Goal: Task Accomplishment & Management: Manage account settings

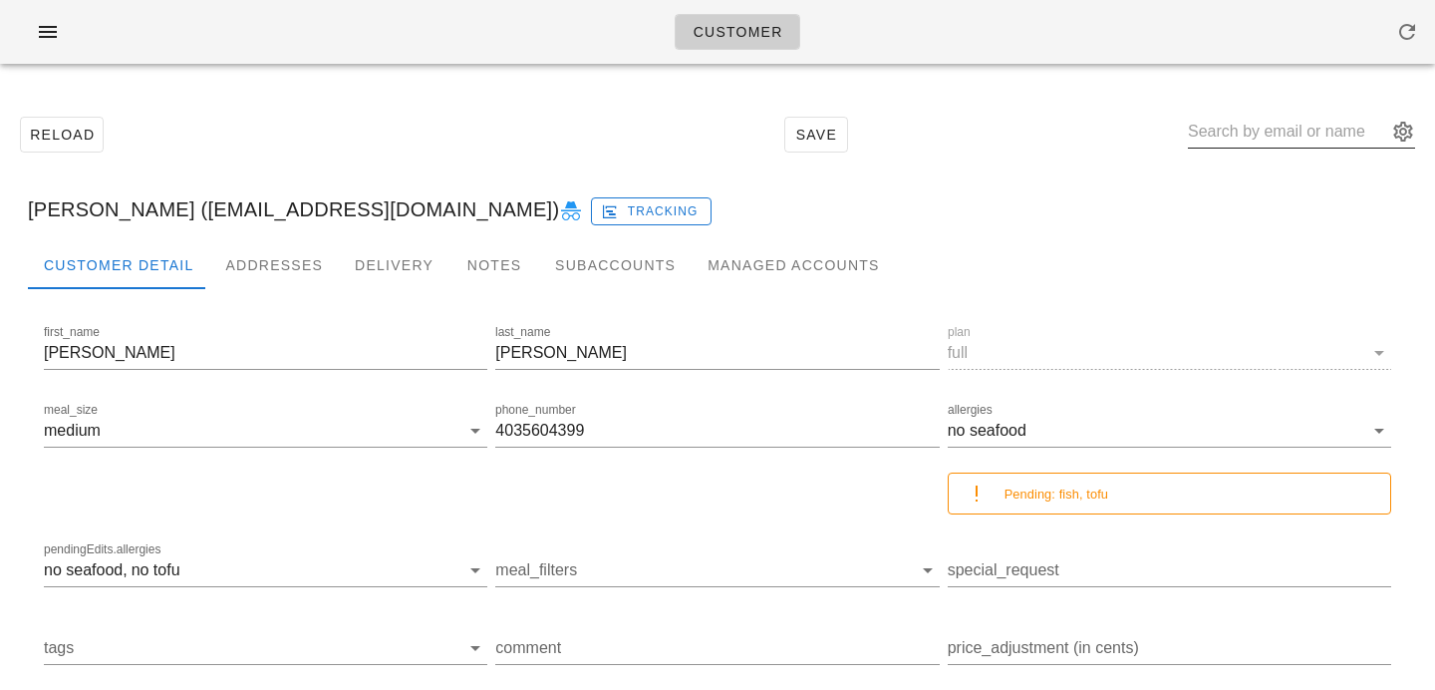
click at [1281, 146] on div at bounding box center [1301, 132] width 227 height 32
paste input "wwplpmpn@gmail.com"
type input "wwplpmpn@gmail.com"
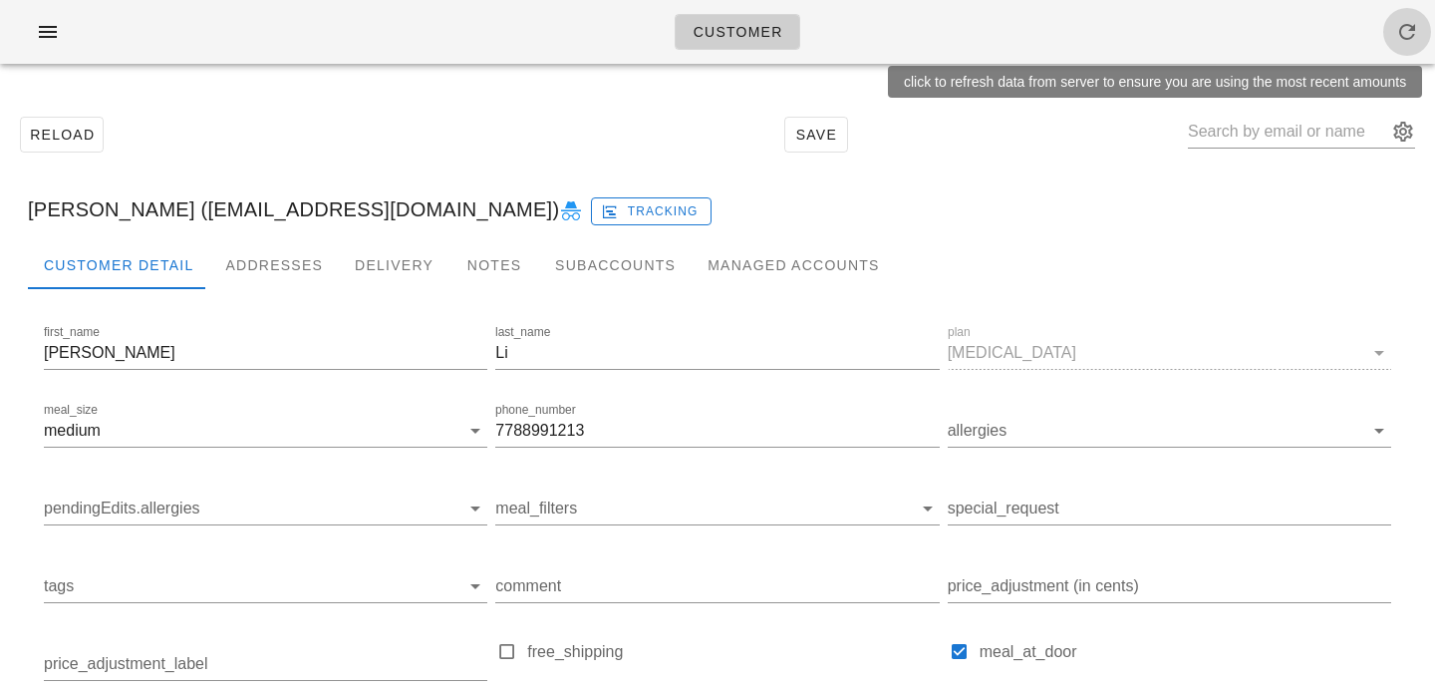
click at [1414, 37] on icon "button" at bounding box center [1408, 32] width 24 height 24
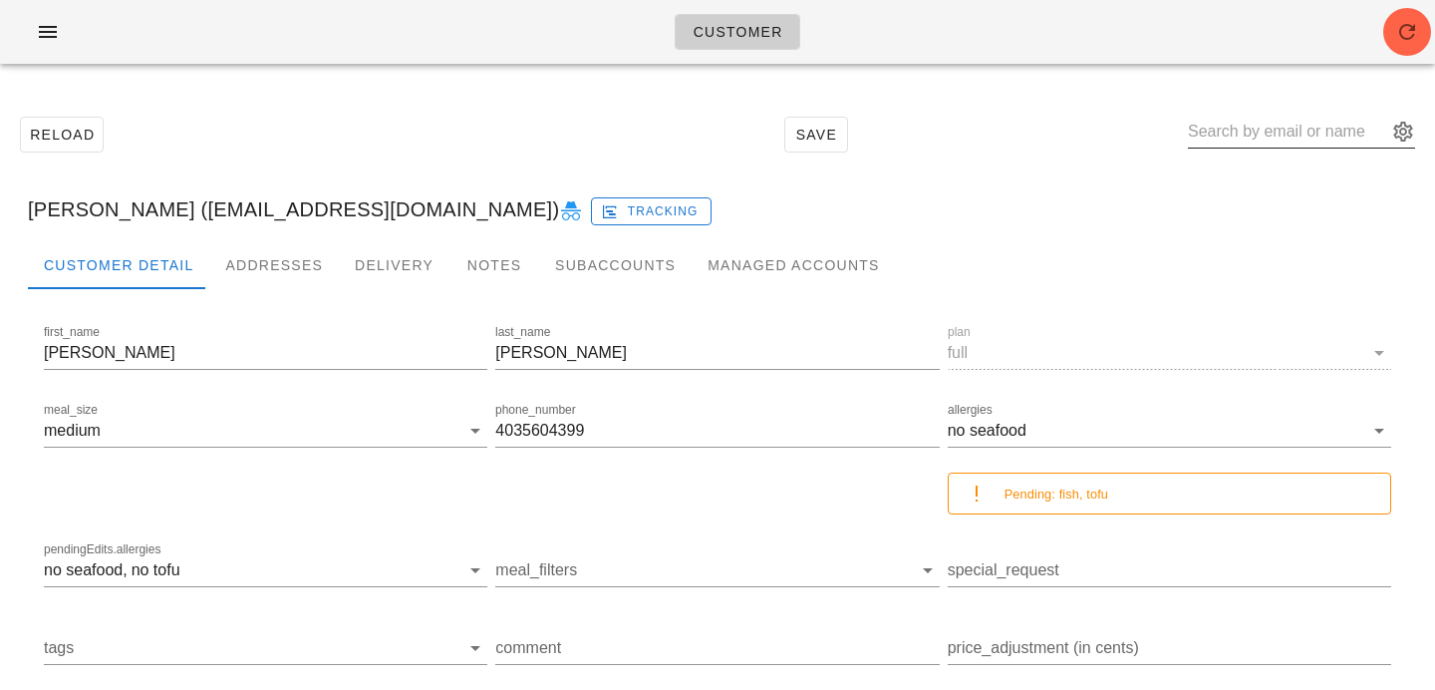
click at [1251, 140] on input "text" at bounding box center [1287, 132] width 199 height 32
paste input "jerry.y.kou@gmail.com,"
type input "jerry.y.kou@gmail.com"
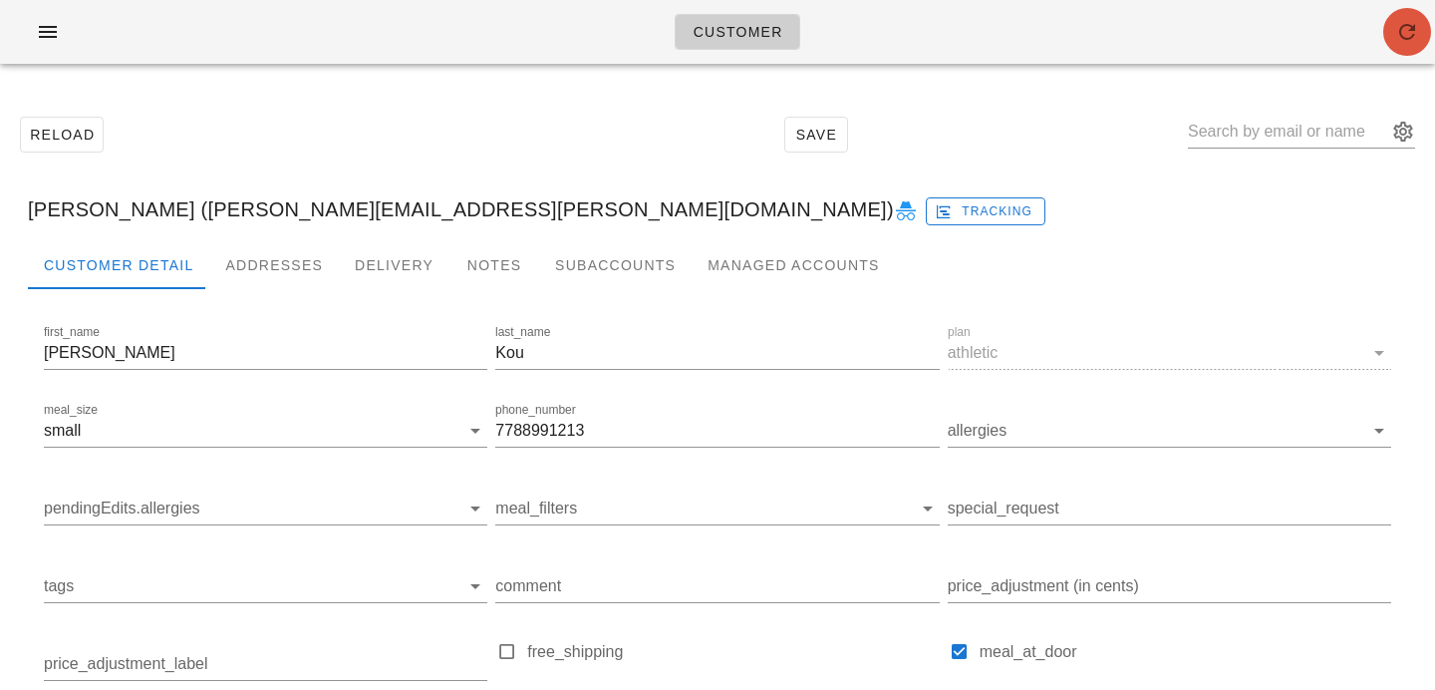
click at [1399, 36] on icon "button" at bounding box center [1408, 32] width 24 height 24
click at [598, 264] on div "Subaccounts" at bounding box center [615, 265] width 153 height 48
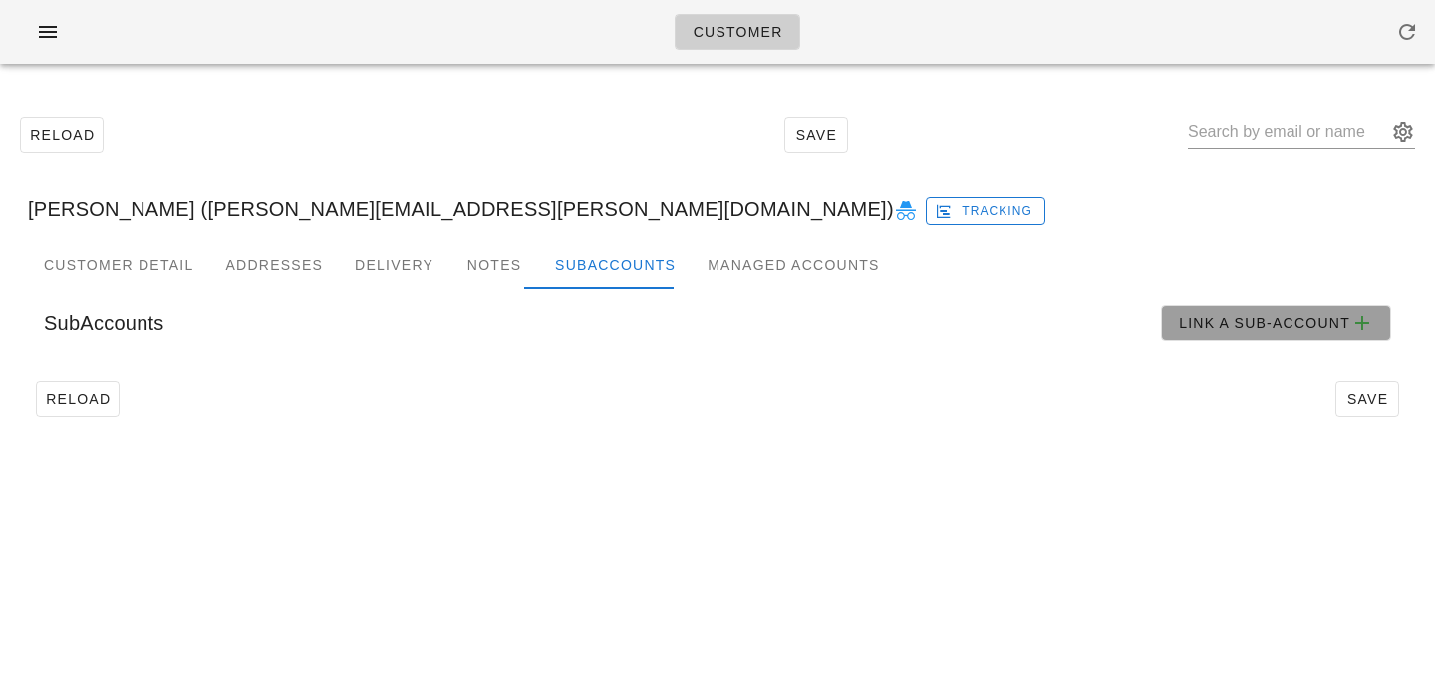
click at [1228, 315] on span "Link a sub-account" at bounding box center [1276, 323] width 196 height 24
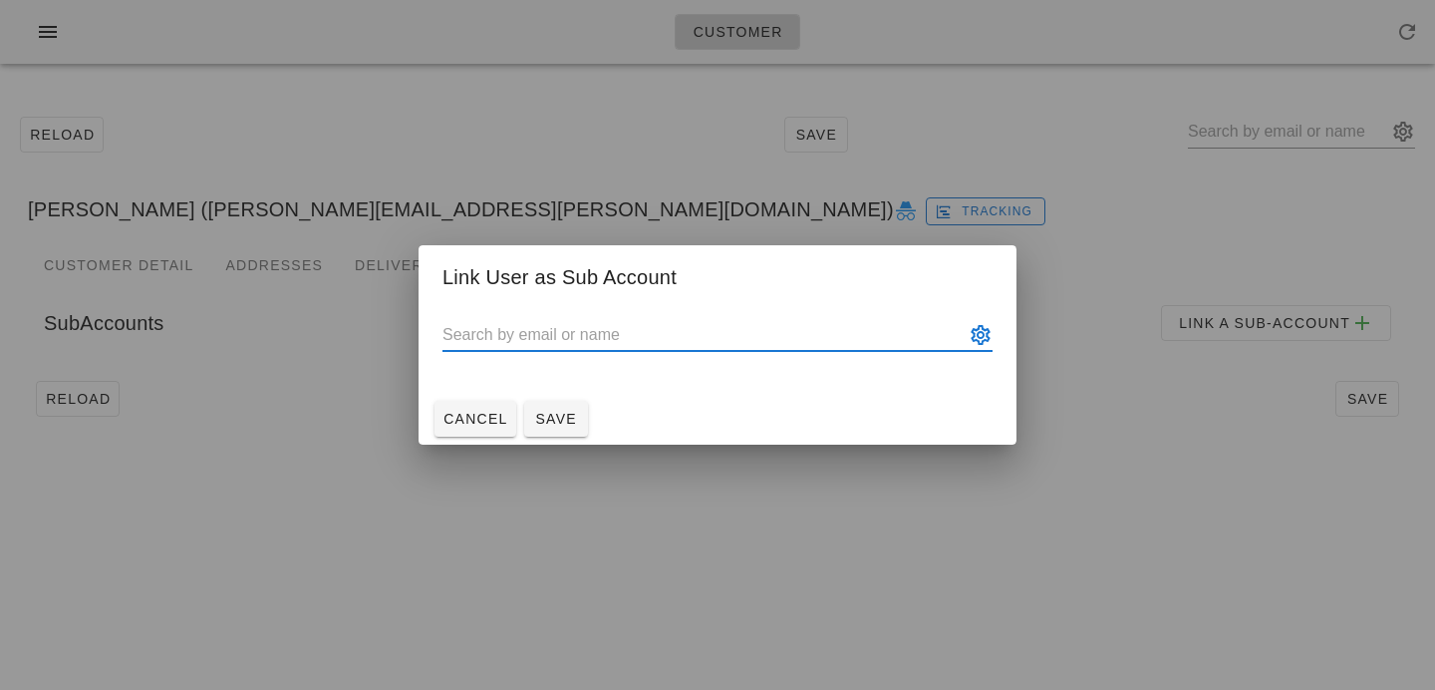
click at [544, 340] on input "text" at bounding box center [704, 335] width 522 height 32
paste input "[EMAIL_ADDRESS][DOMAIN_NAME]"
type input "[PERSON_NAME] ([EMAIL_ADDRESS][DOMAIN_NAME])"
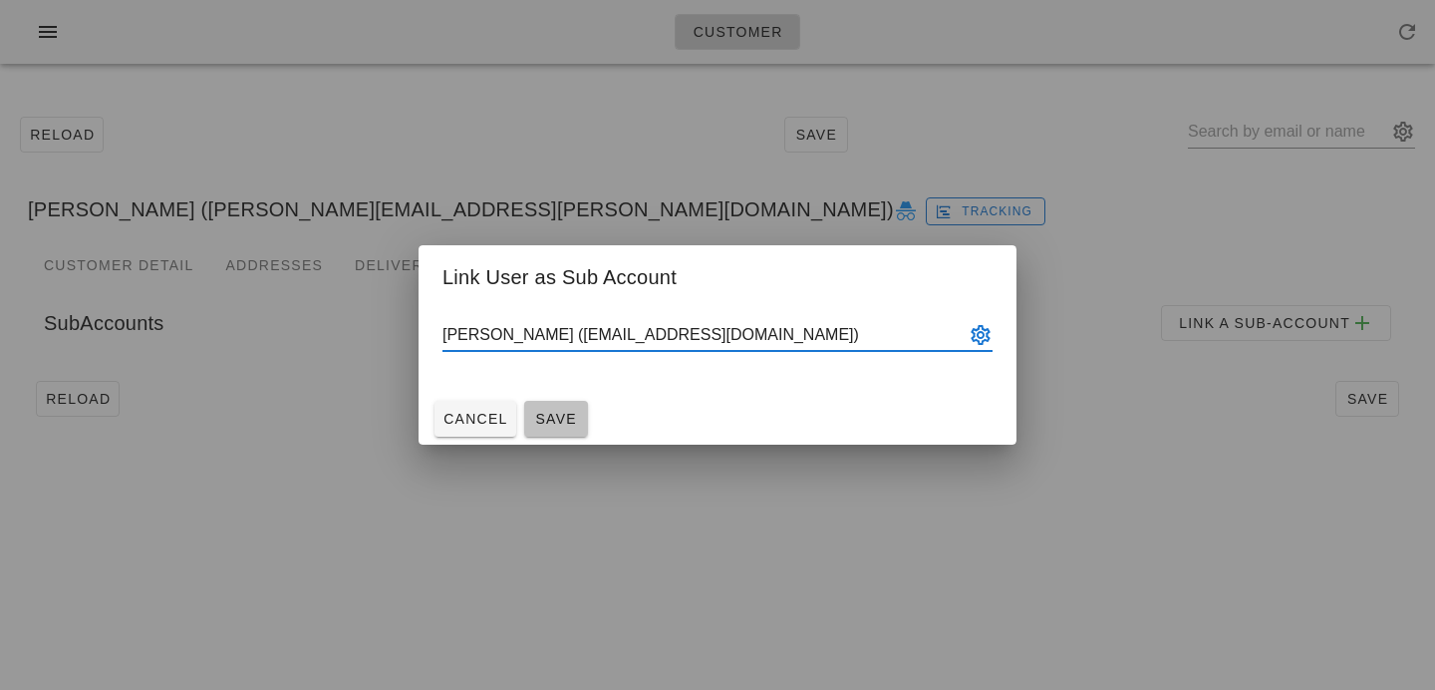
click at [569, 424] on span "Save" at bounding box center [556, 419] width 48 height 16
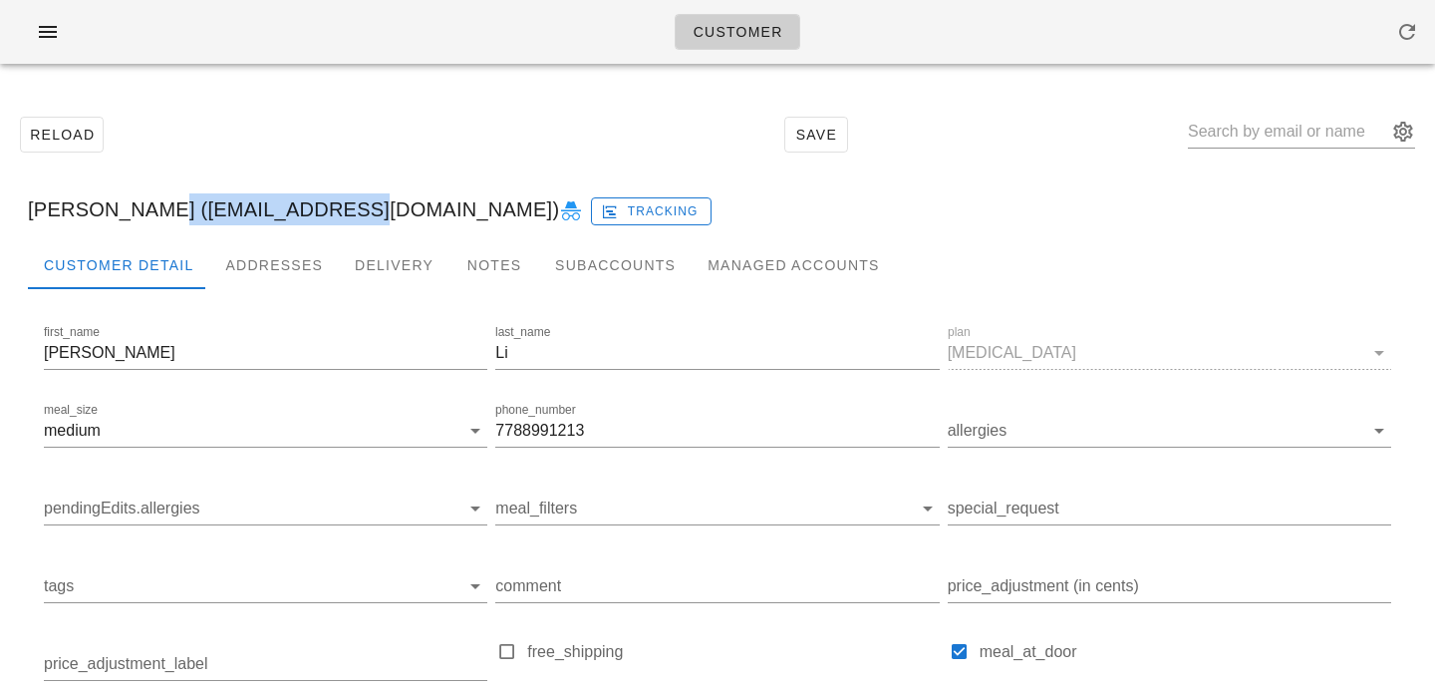
drag, startPoint x: 120, startPoint y: 210, endPoint x: 325, endPoint y: 215, distance: 205.4
click at [325, 215] on div "Victor Li (wwplpmpn@gmail.com) Tracking" at bounding box center [718, 209] width 1412 height 64
copy div "[EMAIL_ADDRESS][DOMAIN_NAME]"
click at [122, 199] on div "Victor Li (wwplpmpn@gmail.com) Tracking" at bounding box center [718, 209] width 1412 height 64
drag, startPoint x: 120, startPoint y: 213, endPoint x: 330, endPoint y: 207, distance: 210.4
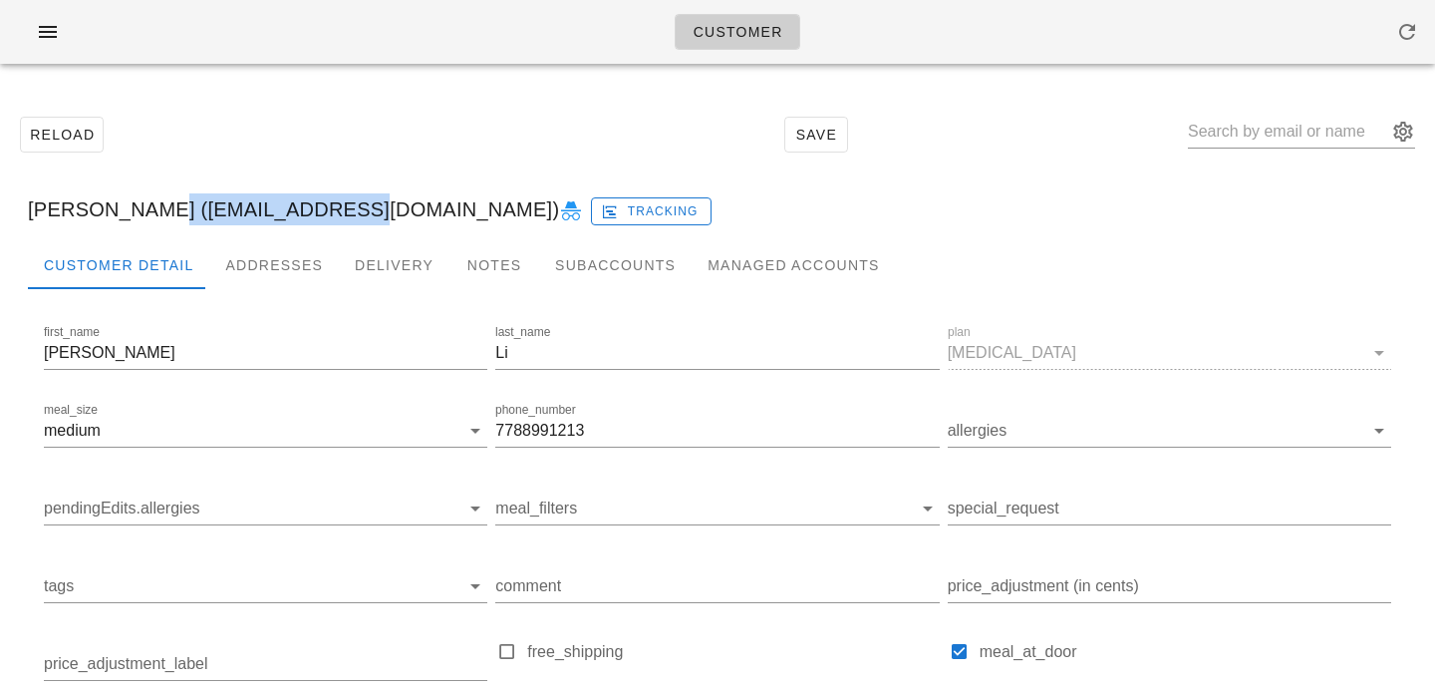
click at [330, 207] on div "Victor Li (wwplpmpn@gmail.com) Tracking" at bounding box center [718, 209] width 1412 height 64
copy div "[EMAIL_ADDRESS][DOMAIN_NAME]"
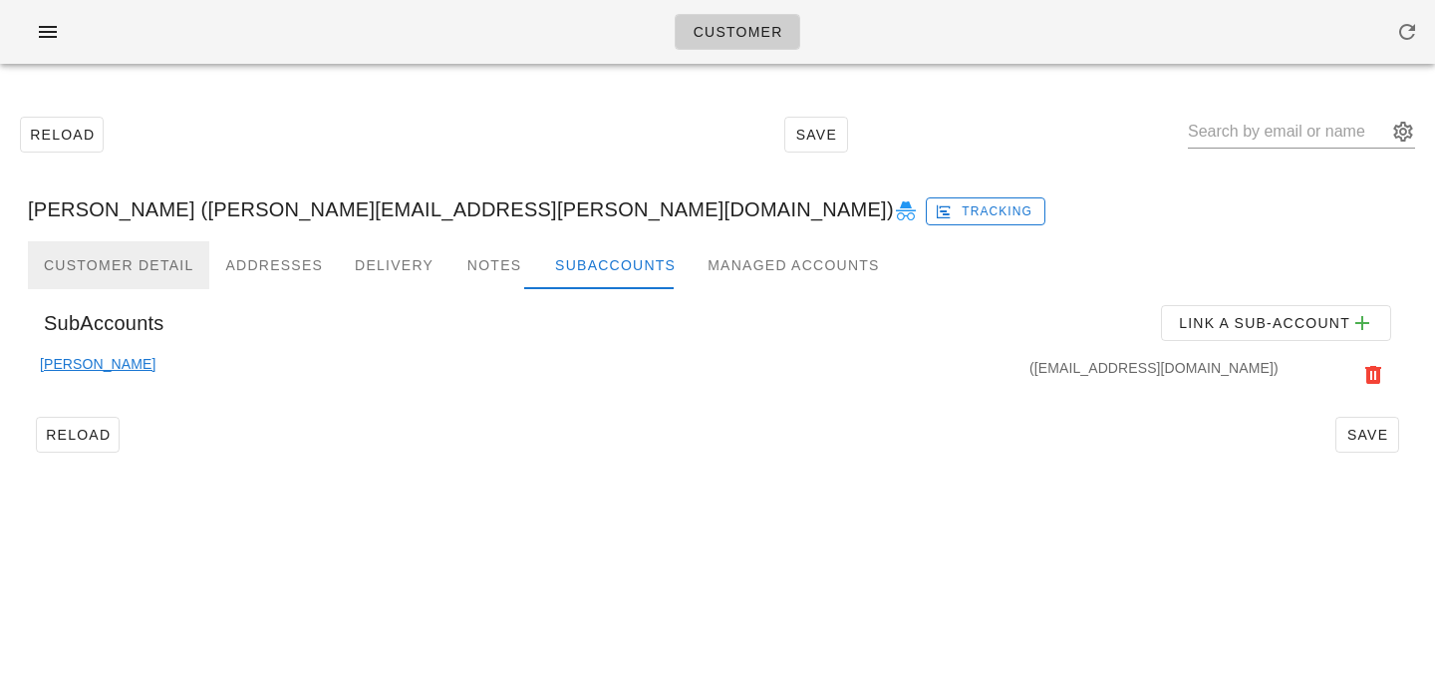
click at [156, 270] on div "Customer Detail" at bounding box center [118, 265] width 181 height 48
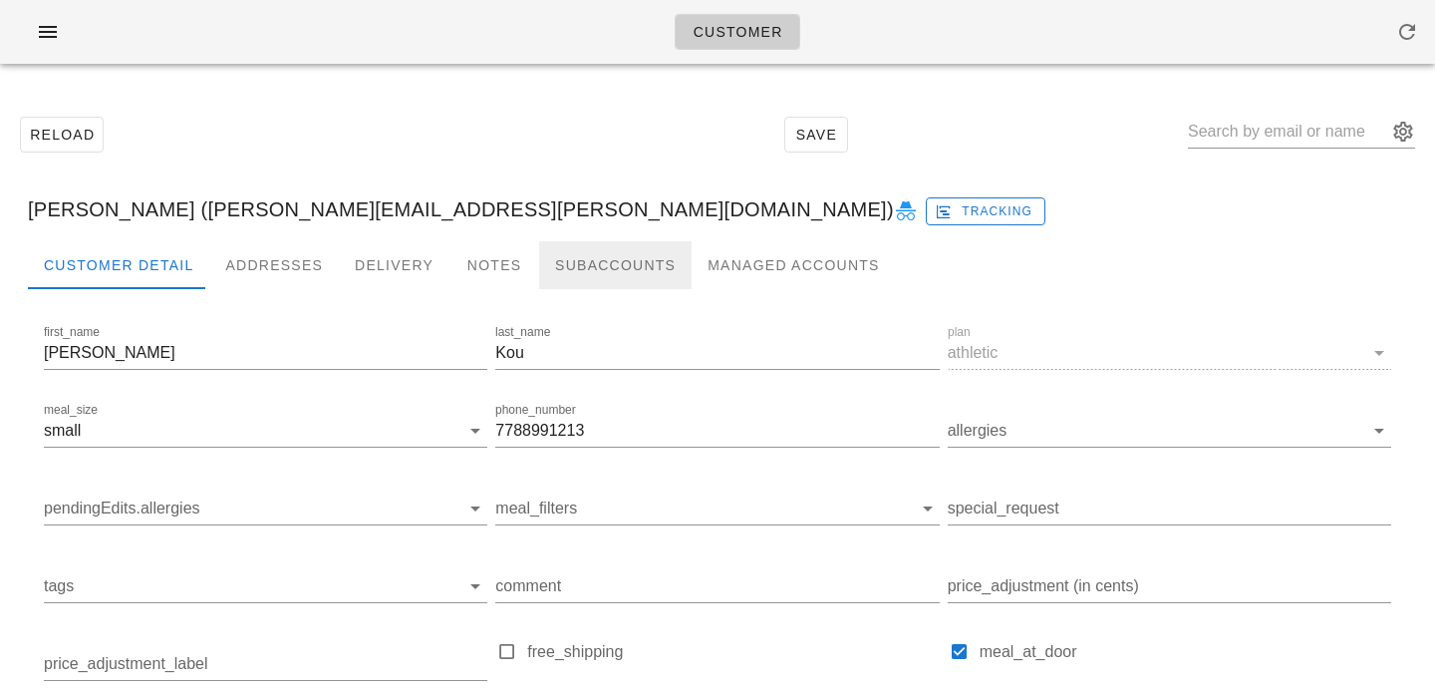
click at [550, 280] on div "Subaccounts" at bounding box center [615, 265] width 153 height 48
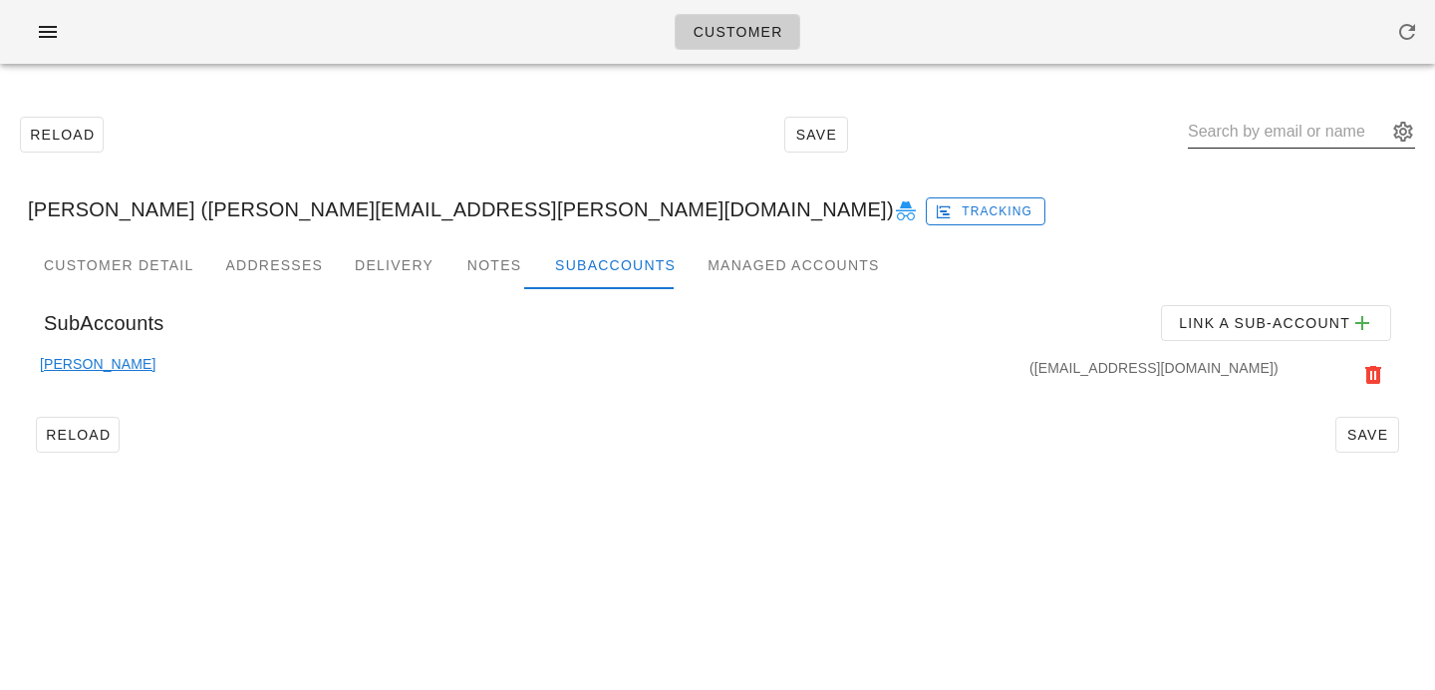
click at [1240, 136] on input "text" at bounding box center [1287, 132] width 199 height 32
paste input "bradwardner19@hotmail.com"
type input "bradwardner19@hotmail.com"
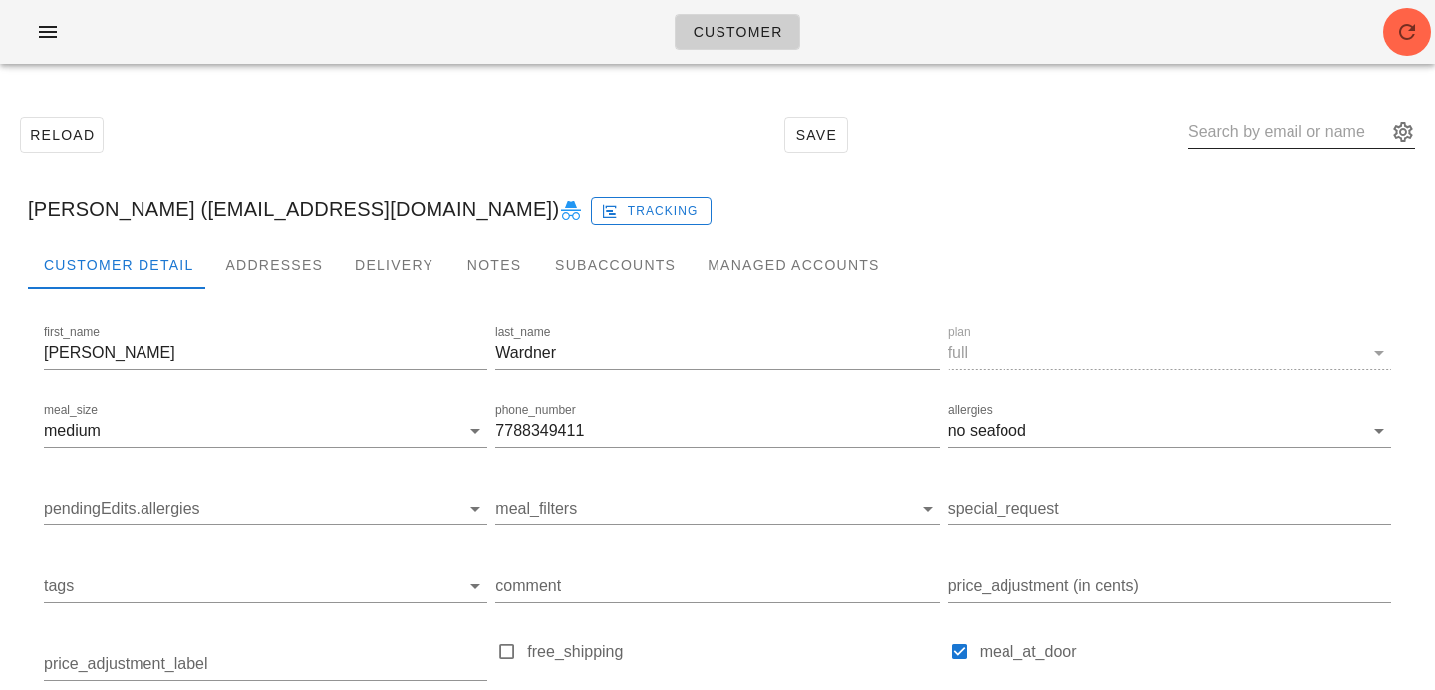
click at [1263, 137] on input "text" at bounding box center [1287, 132] width 199 height 32
paste input "david.george.2480@gmail.com"
type input "david.george.2480@gmail.com"
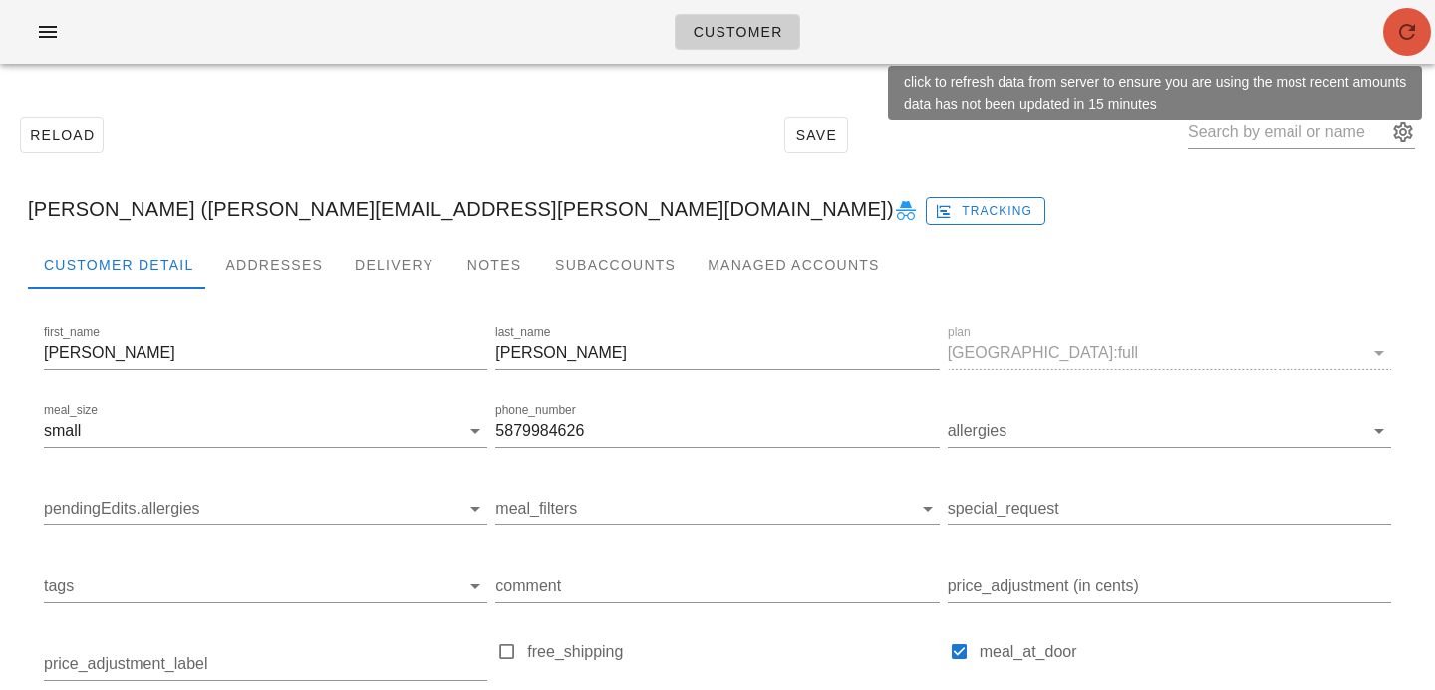
click at [1411, 46] on button "button" at bounding box center [1408, 32] width 48 height 48
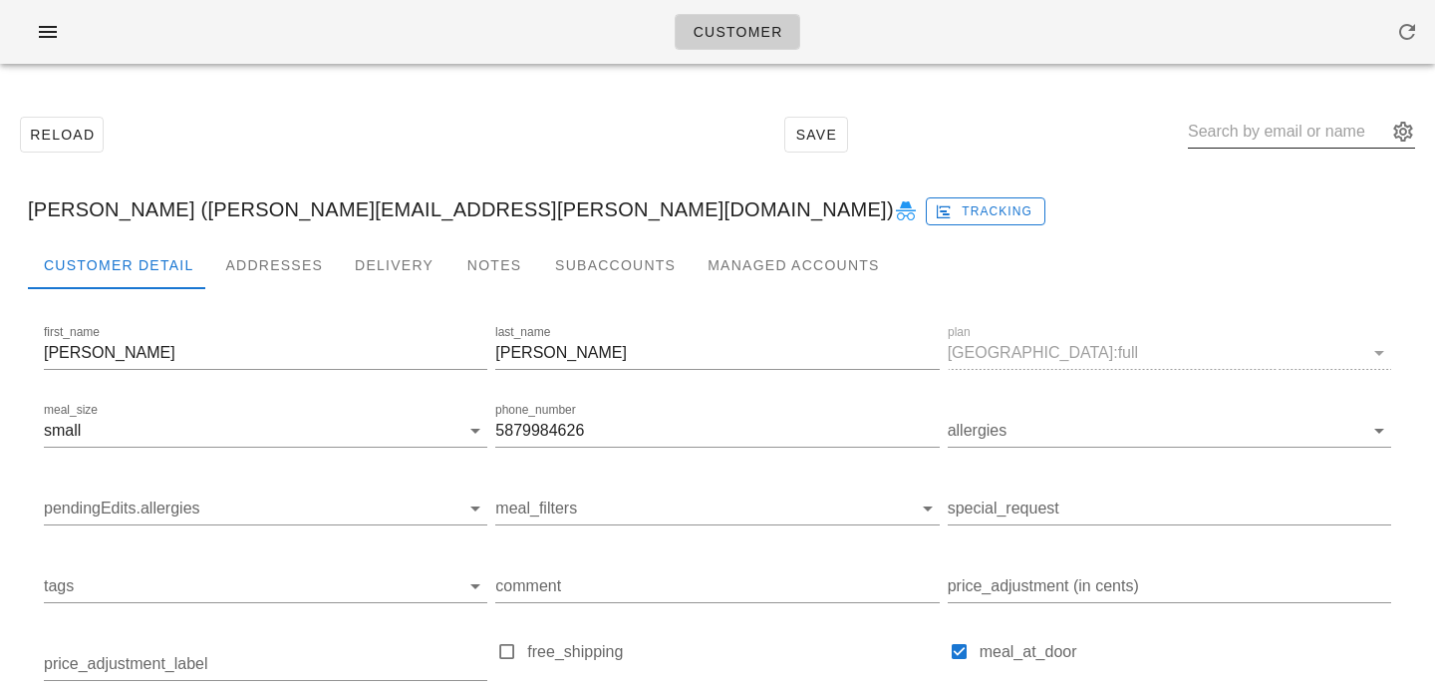
click at [1259, 132] on input "text" at bounding box center [1287, 132] width 199 height 32
paste input "ckbehl@yahoo.com"
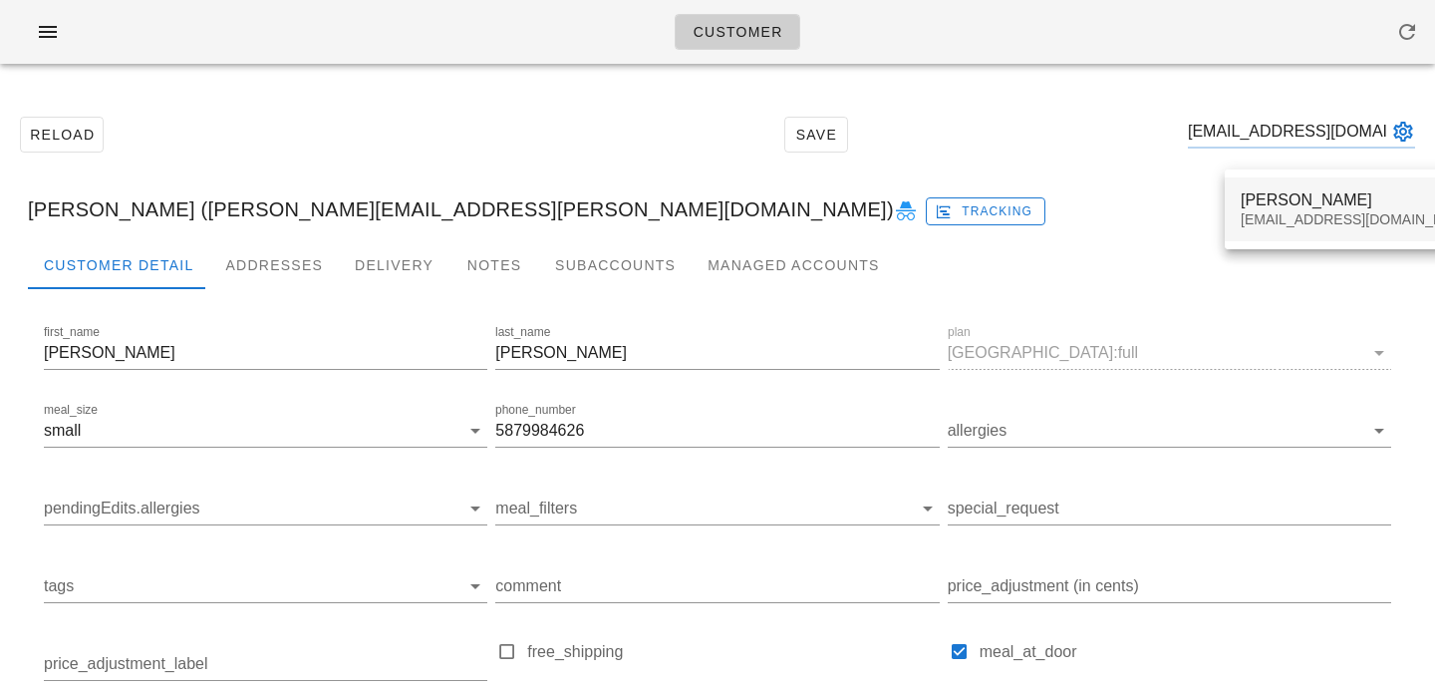
type input "ckbehl@yahoo.com"
click at [1254, 215] on div "ckbehl@yahoo.com" at bounding box center [1359, 219] width 236 height 17
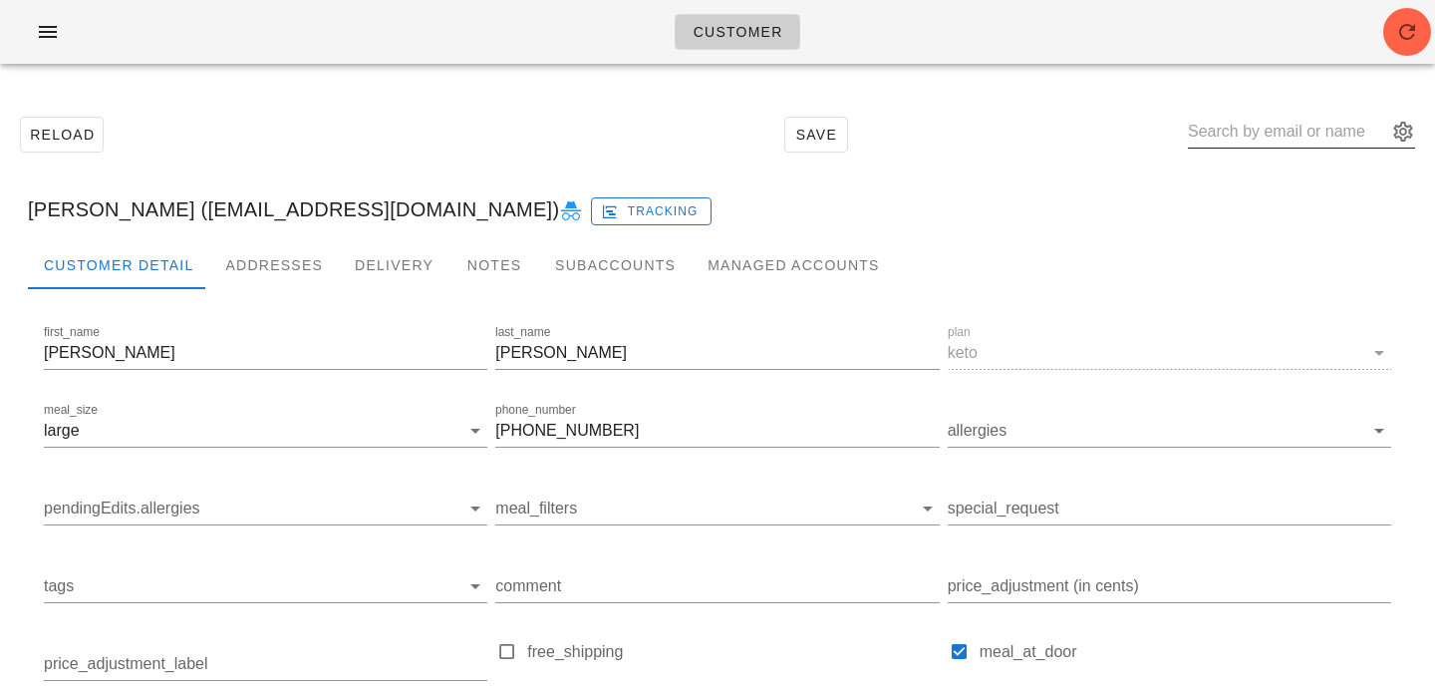
click at [1296, 131] on input "text" at bounding box center [1287, 132] width 199 height 32
paste input "reannapalia@gmail.com"
type input "reannapalia@gmail.com"
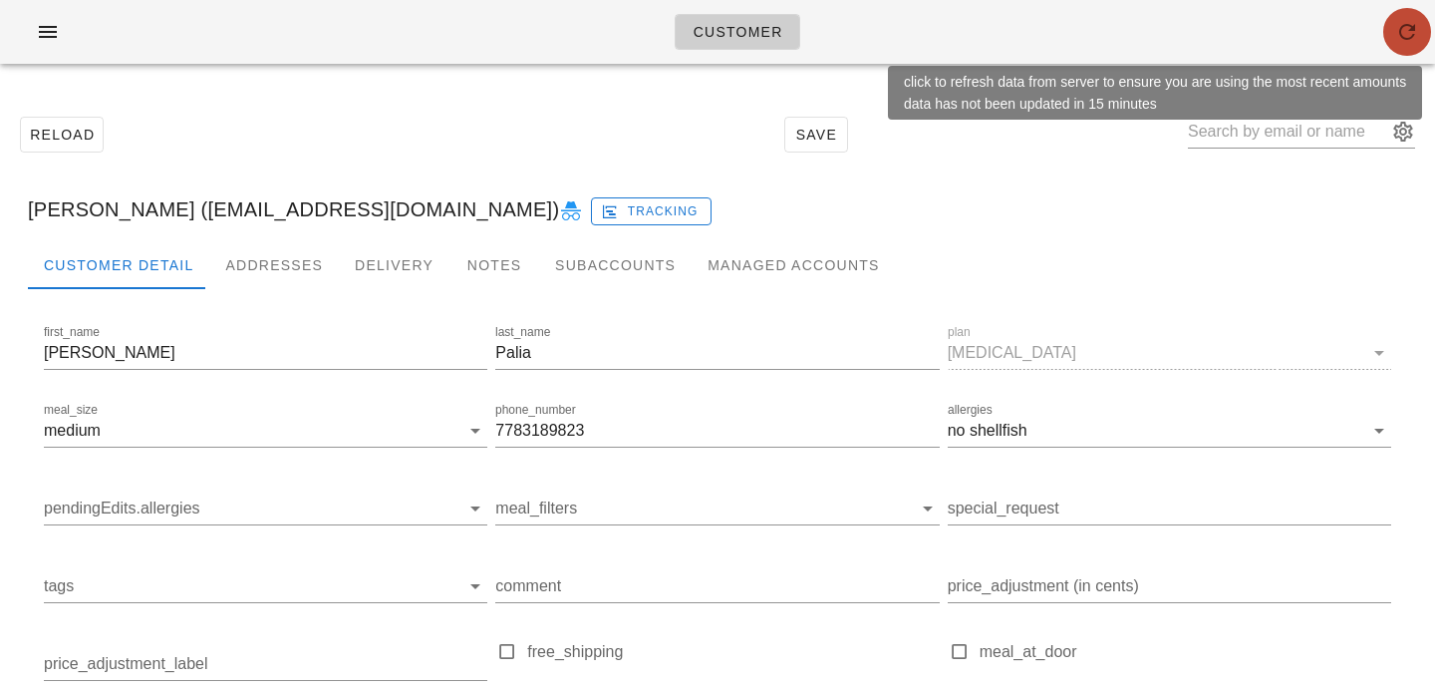
click at [1402, 32] on icon "button" at bounding box center [1408, 32] width 24 height 24
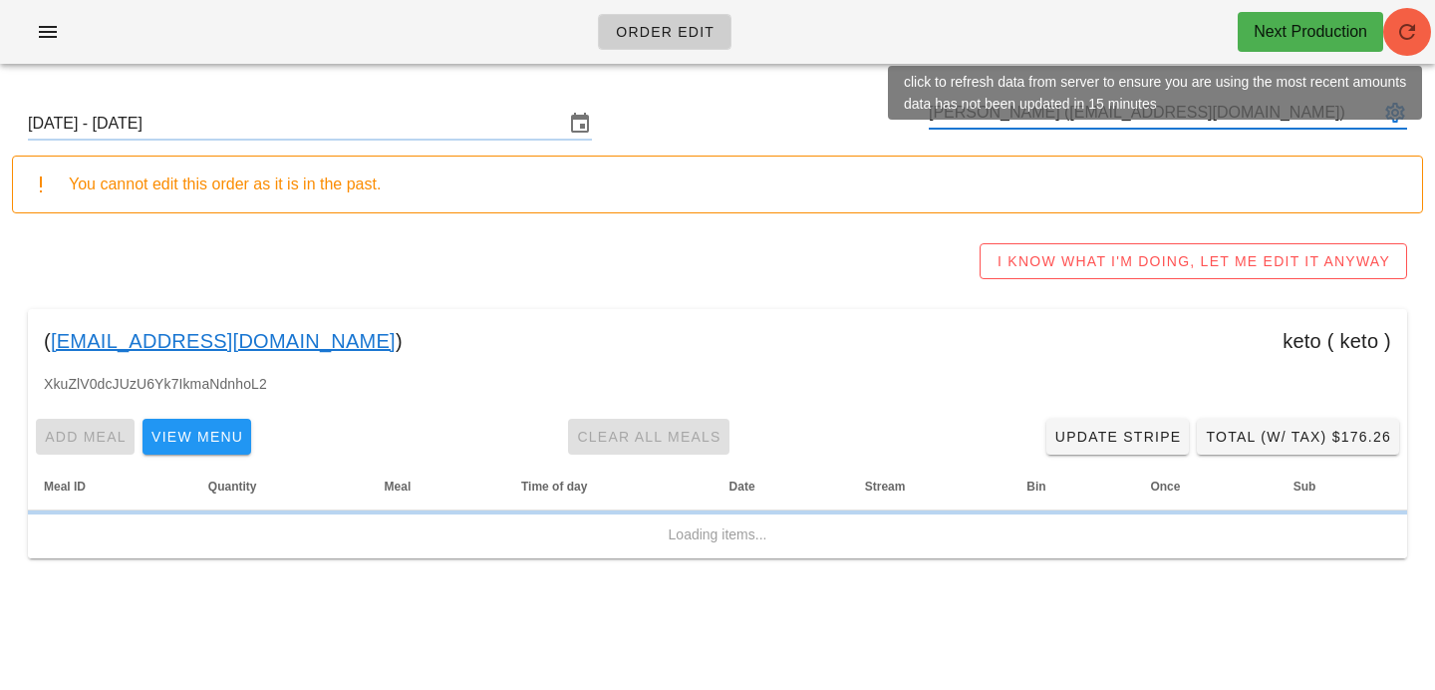
type input "Connie Behl (ckbehl@yahoo.com)"
click at [1423, 25] on span "button" at bounding box center [1408, 32] width 48 height 24
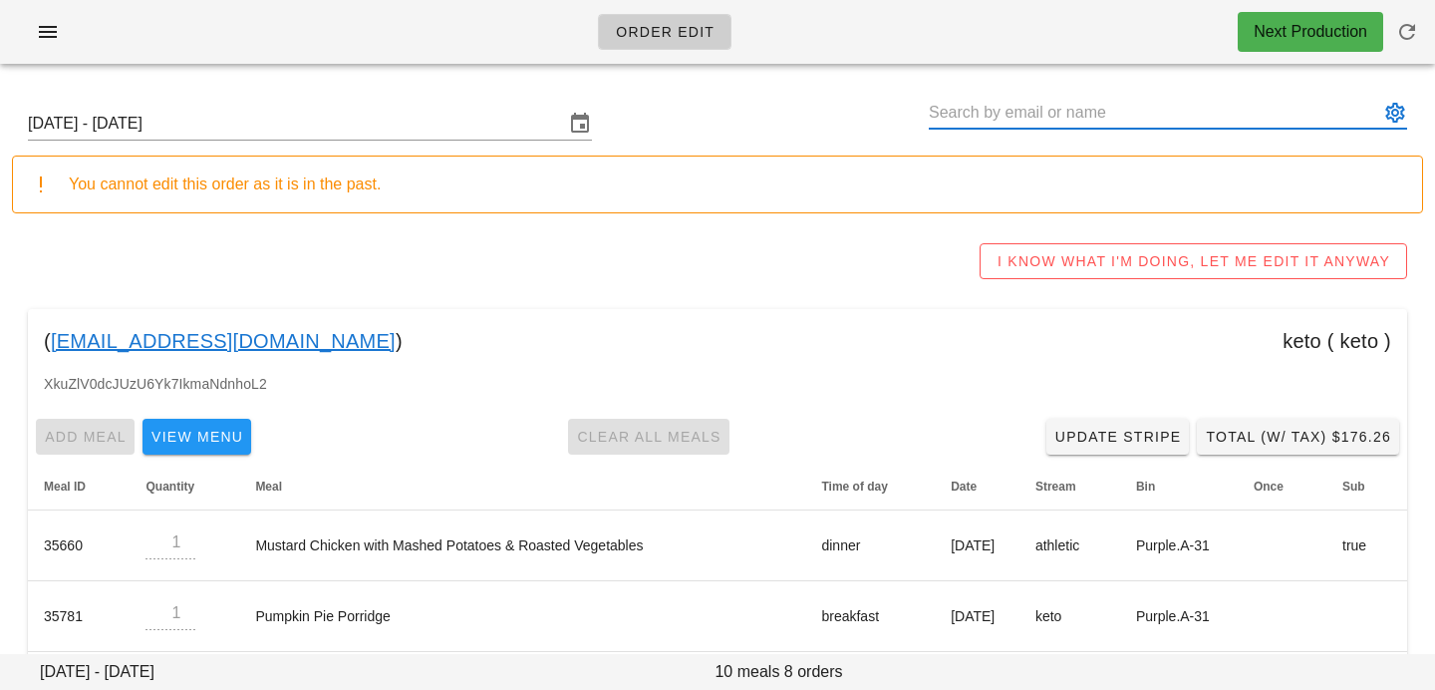
click at [962, 123] on input "text" at bounding box center [1154, 113] width 451 height 32
paste input "reannapalia@gmail.com"
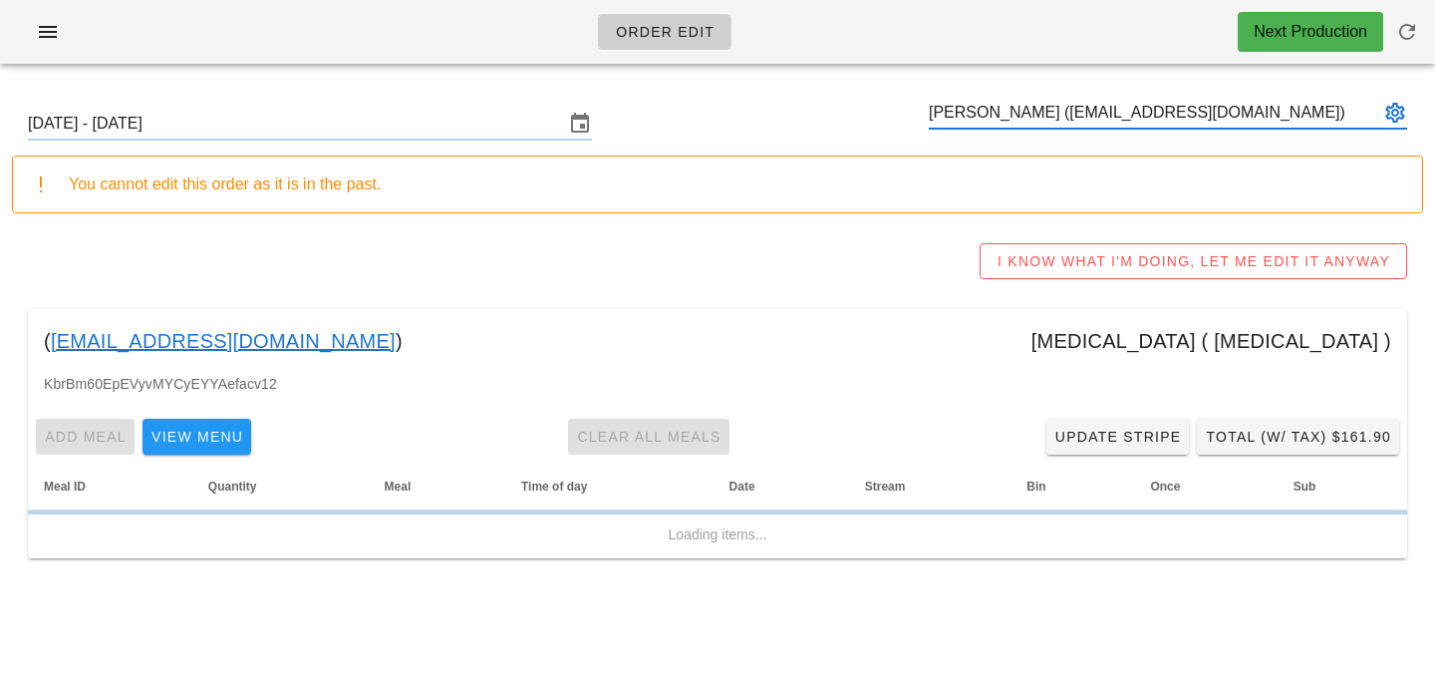
type input "[PERSON_NAME] ([EMAIL_ADDRESS][DOMAIN_NAME])"
